Goal: Task Accomplishment & Management: Use online tool/utility

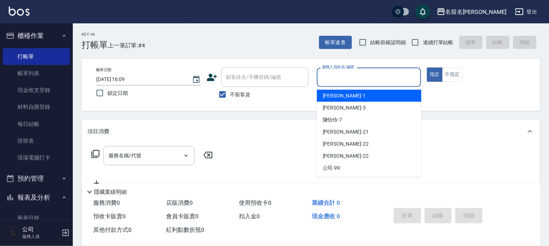
click at [416, 77] on input "服務人員姓名/編號" at bounding box center [369, 77] width 98 height 13
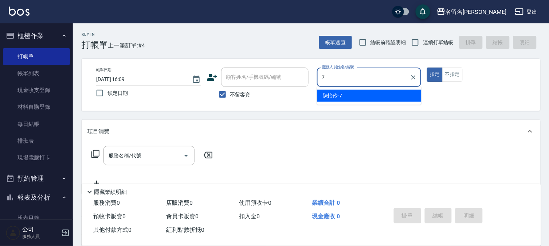
type input "[PERSON_NAME]-7"
type button "true"
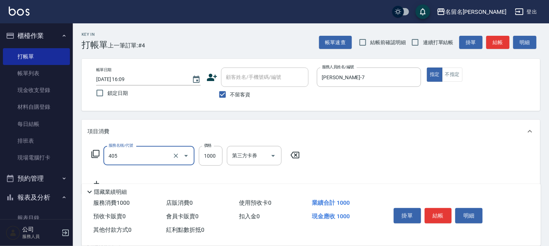
type input "染髮(405)"
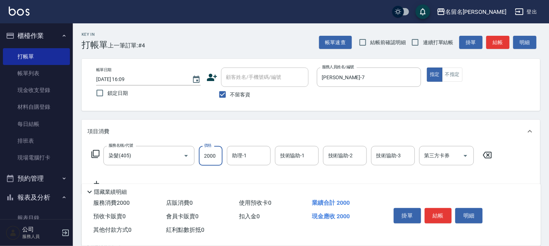
type input "2000"
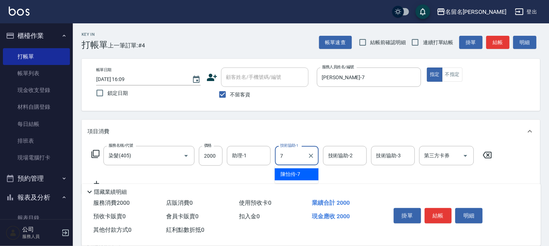
type input "[PERSON_NAME]-7"
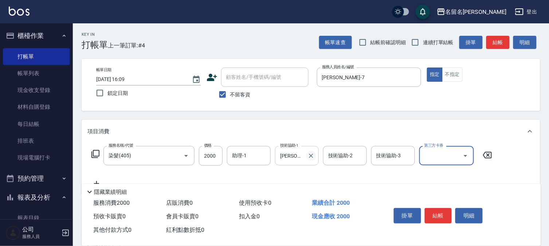
click at [312, 157] on icon "Clear" at bounding box center [311, 155] width 4 height 4
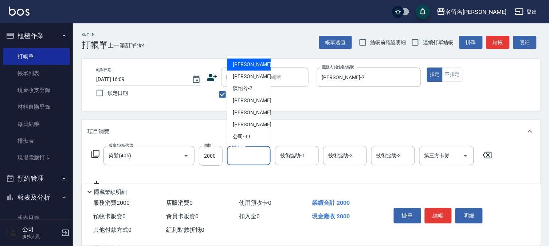
click at [259, 157] on input "助理-1" at bounding box center [248, 155] width 37 height 13
click at [254, 85] on div "[PERSON_NAME]-7" at bounding box center [249, 89] width 44 height 12
type input "[PERSON_NAME]-7"
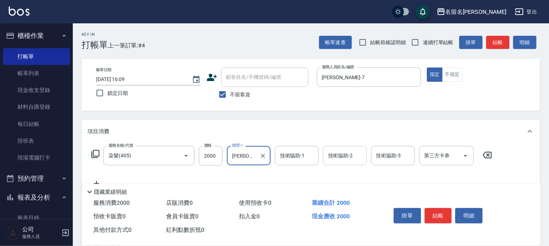
click at [336, 152] on div "技術協助-2 技術協助-2" at bounding box center [345, 155] width 44 height 19
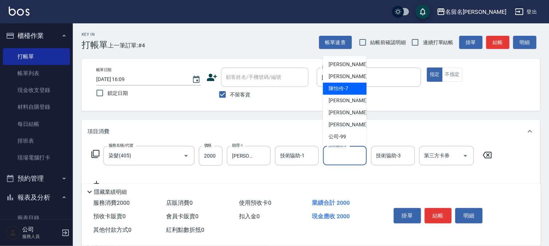
click at [344, 87] on span "[PERSON_NAME]-7" at bounding box center [339, 89] width 20 height 8
type input "[PERSON_NAME]-7"
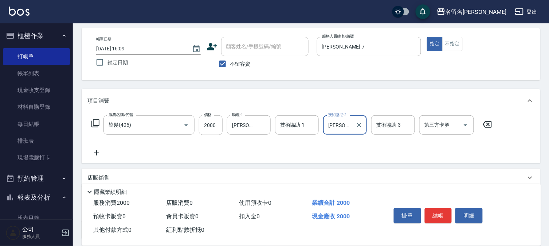
scroll to position [81, 0]
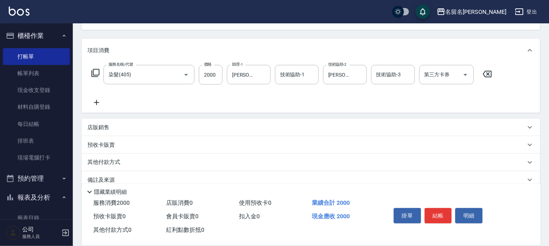
click at [97, 100] on icon at bounding box center [96, 102] width 5 height 5
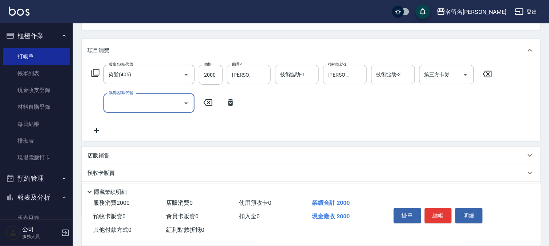
click at [125, 97] on input "服務名稱/代號" at bounding box center [144, 103] width 74 height 13
type input "免費護髮(606)"
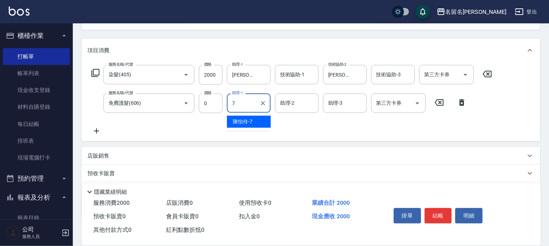
type input "[PERSON_NAME]-7"
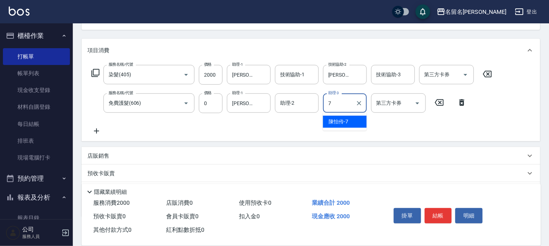
type input "[PERSON_NAME]-7"
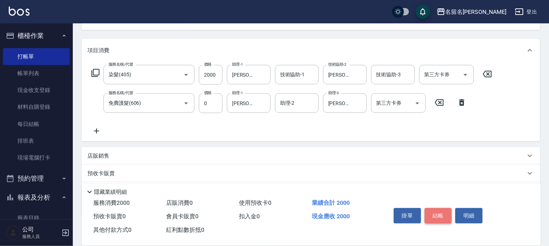
click at [443, 217] on button "結帳" at bounding box center [438, 215] width 27 height 15
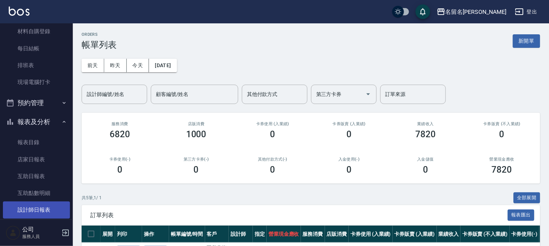
scroll to position [140, 0]
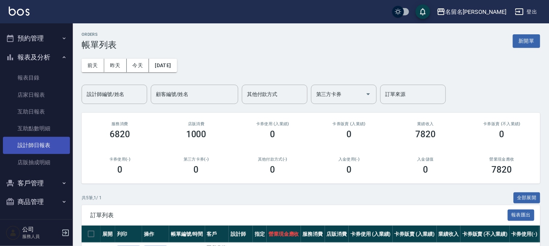
click at [41, 147] on link "設計師日報表" at bounding box center [36, 145] width 67 height 17
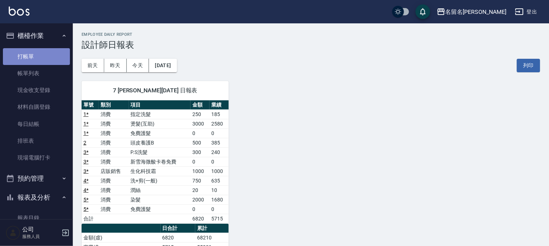
click at [59, 55] on link "打帳單" at bounding box center [36, 56] width 67 height 17
